Goal: Navigation & Orientation: Find specific page/section

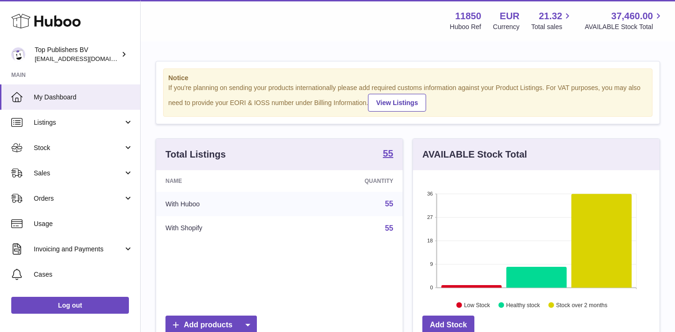
scroll to position [146, 246]
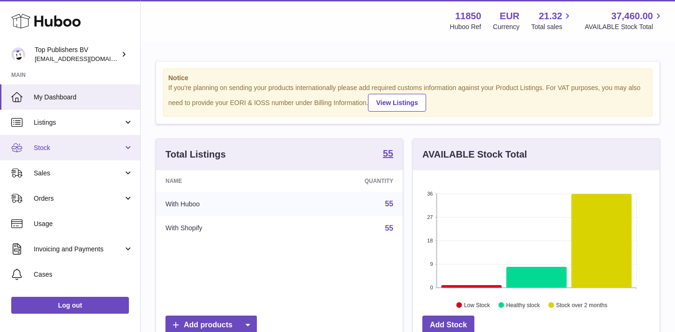
click at [55, 145] on span "Stock" at bounding box center [78, 147] width 89 height 9
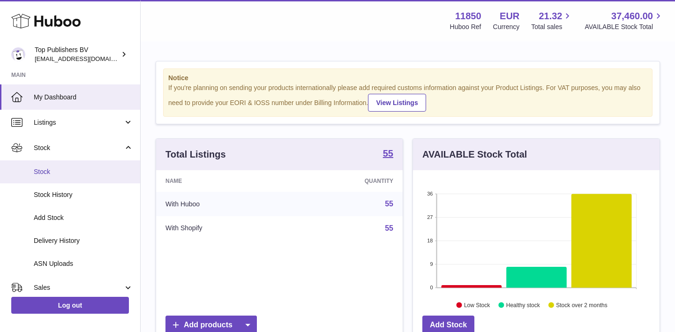
click at [54, 171] on span "Stock" at bounding box center [83, 171] width 99 height 9
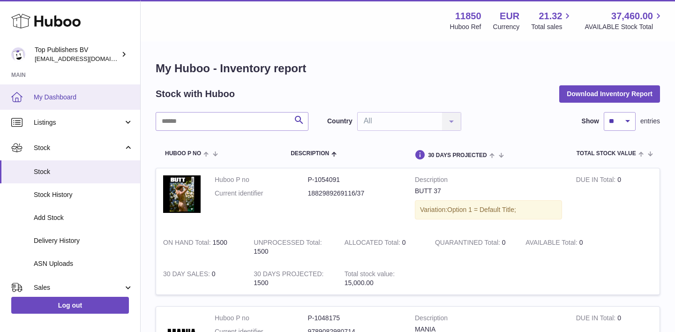
click at [70, 91] on link "My Dashboard" at bounding box center [70, 96] width 140 height 25
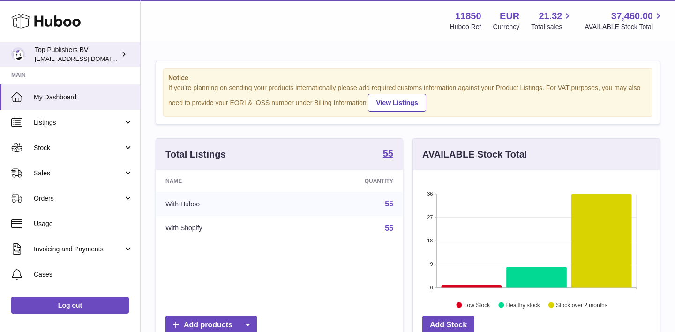
scroll to position [0, 0]
click at [89, 62] on link "Top Publishers BV accounts@fantasticman.com" at bounding box center [70, 54] width 140 height 24
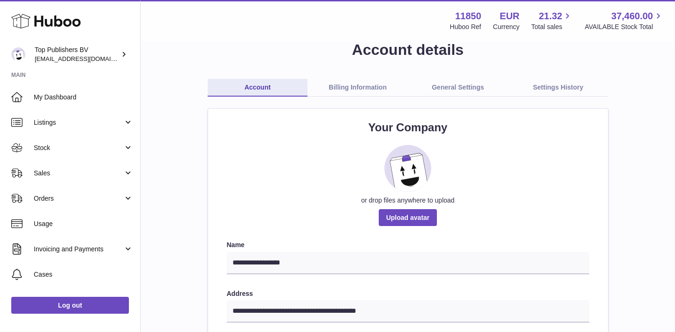
scroll to position [21, 0]
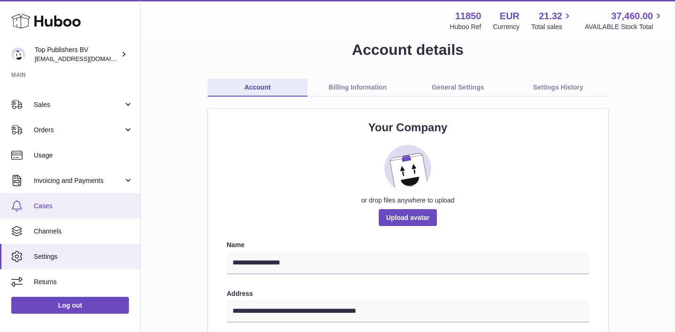
drag, startPoint x: 48, startPoint y: 204, endPoint x: 63, endPoint y: 200, distance: 15.1
click at [48, 204] on span "Cases" at bounding box center [83, 205] width 99 height 9
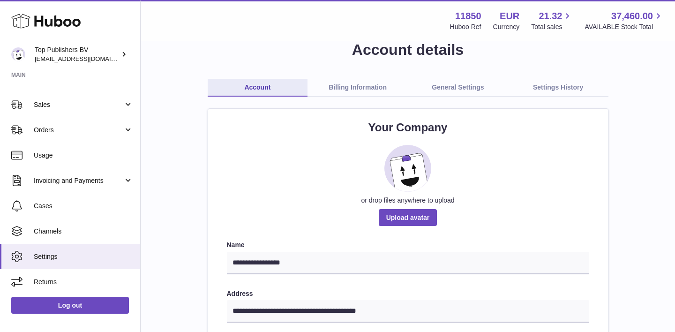
scroll to position [68, 0]
